Goal: Transaction & Acquisition: Purchase product/service

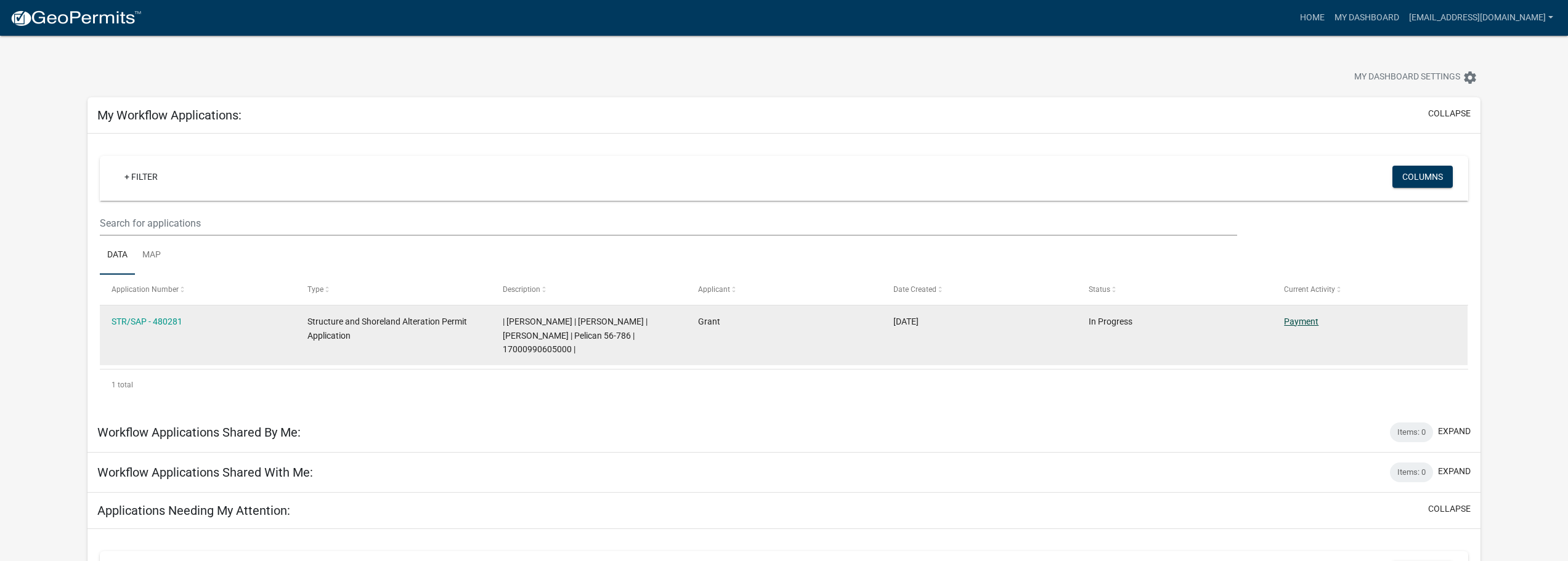
click at [1311, 318] on link "Payment" at bounding box center [1301, 321] width 34 height 10
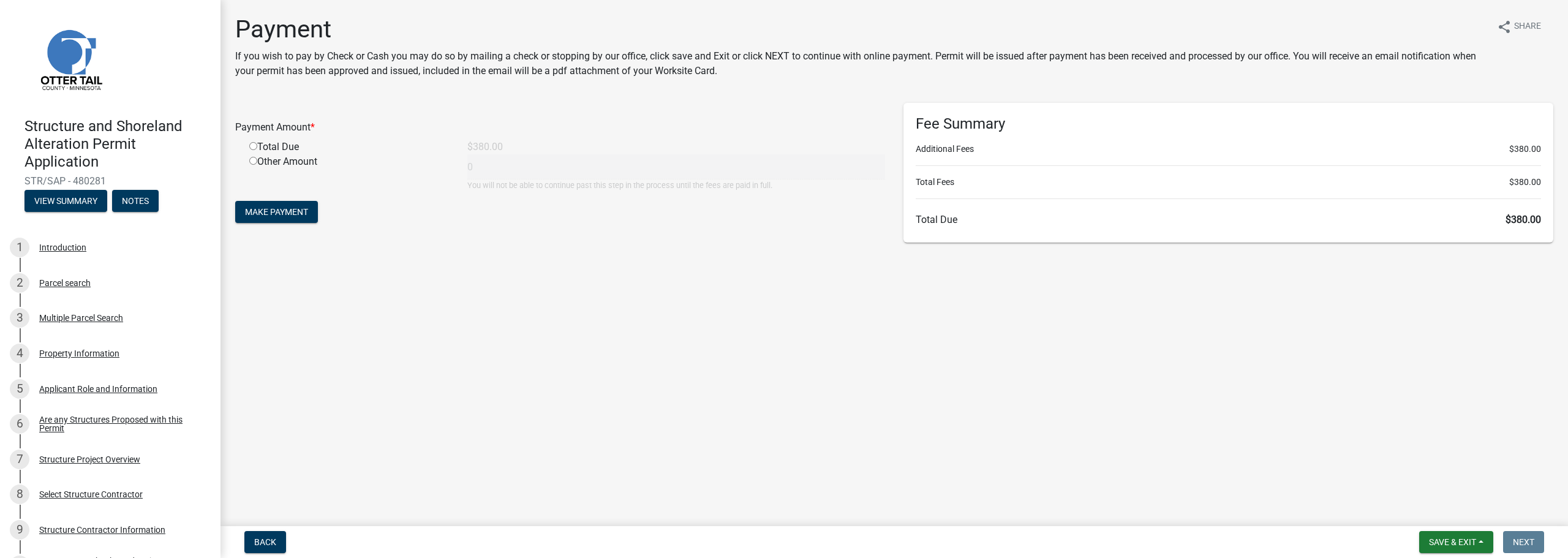
click at [254, 144] on input "radio" at bounding box center [253, 146] width 8 height 8
radio input "true"
type input "380"
click at [250, 212] on span "Make Payment" at bounding box center [276, 212] width 63 height 9
